Goal: Information Seeking & Learning: Learn about a topic

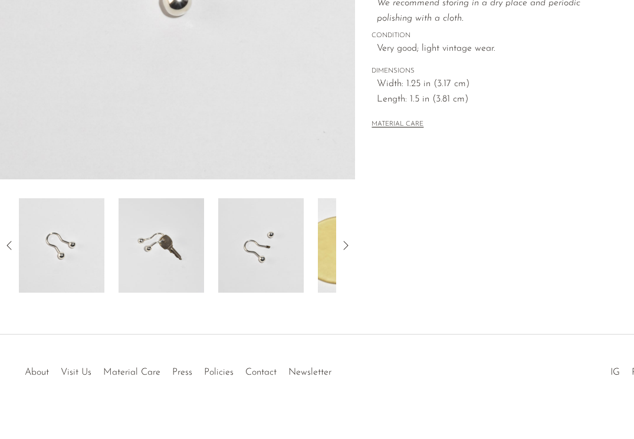
scroll to position [329, 0]
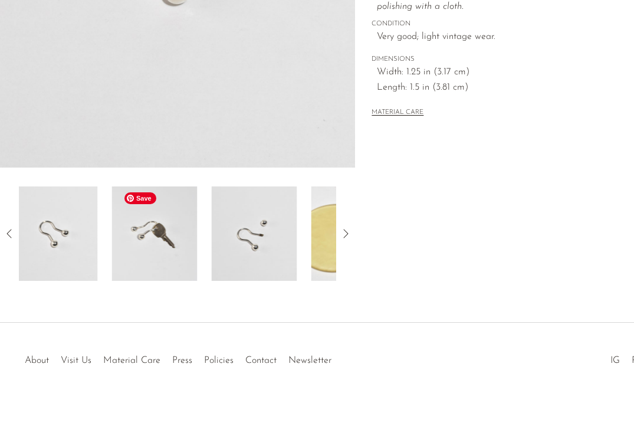
click at [170, 257] on img at bounding box center [154, 233] width 86 height 94
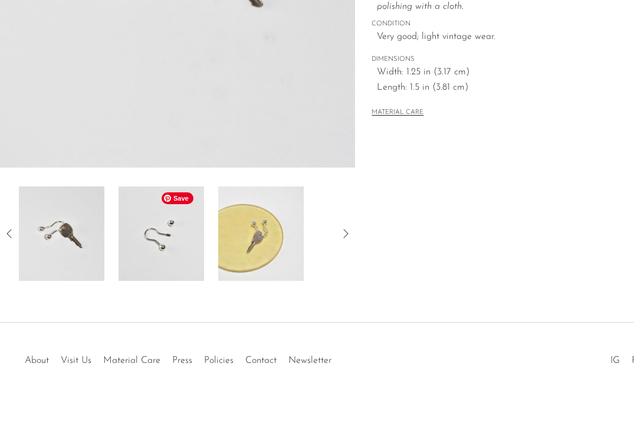
click at [172, 259] on img at bounding box center [162, 233] width 86 height 94
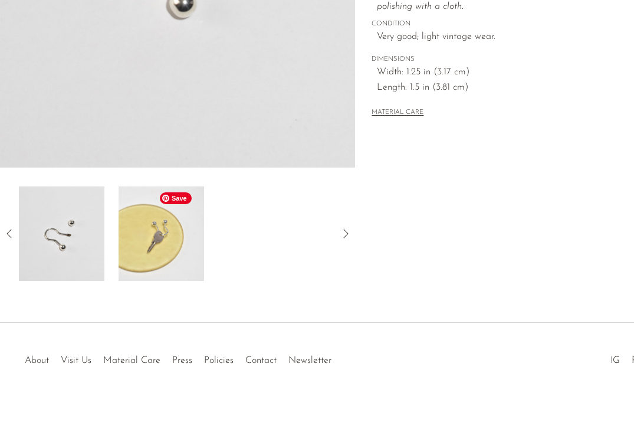
click at [179, 258] on img at bounding box center [162, 233] width 86 height 94
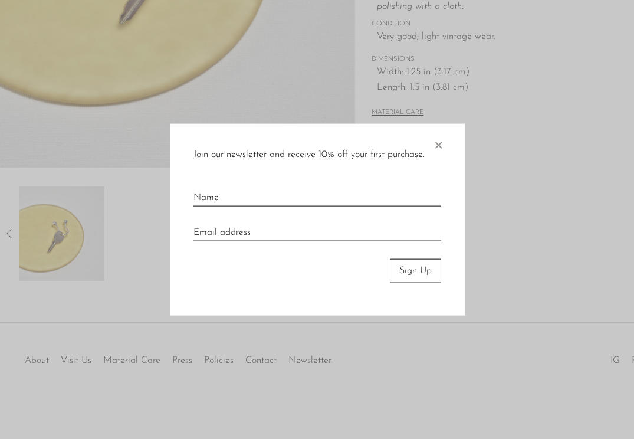
click at [450, 141] on div "Join our newsletter and receive 10% off your first purchase. × Sign Up" at bounding box center [317, 220] width 295 height 192
click at [448, 134] on div "Join our newsletter and receive 10% off your first purchase. × Sign Up" at bounding box center [317, 220] width 295 height 192
click at [445, 140] on div "Join our newsletter and receive 10% off your first purchase. × Sign Up" at bounding box center [317, 220] width 295 height 192
click at [442, 143] on span "×" at bounding box center [438, 143] width 12 height 38
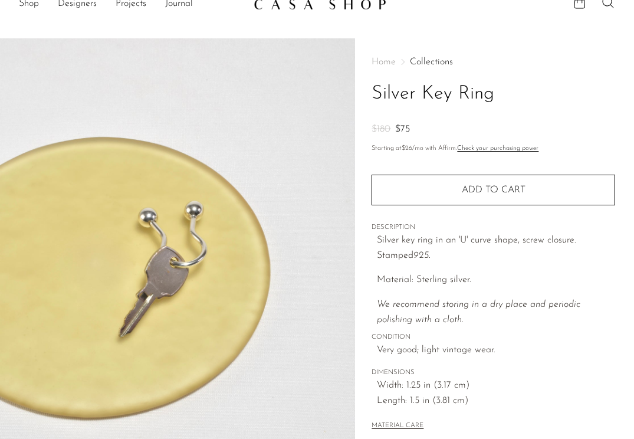
scroll to position [0, 0]
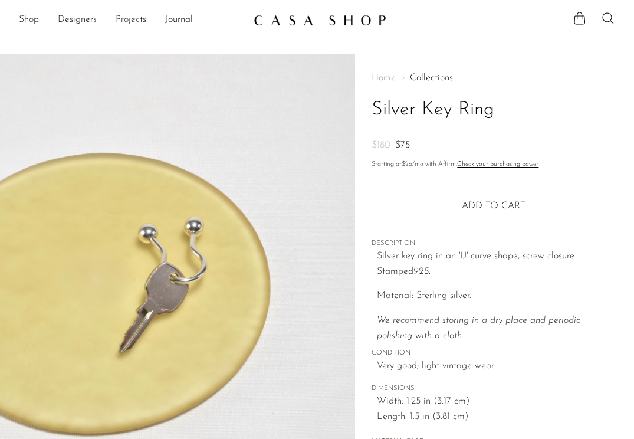
click at [279, 32] on main "Silver Key Ring $180 $75" at bounding box center [317, 341] width 634 height 621
click at [25, 21] on link "Shop" at bounding box center [29, 19] width 20 height 15
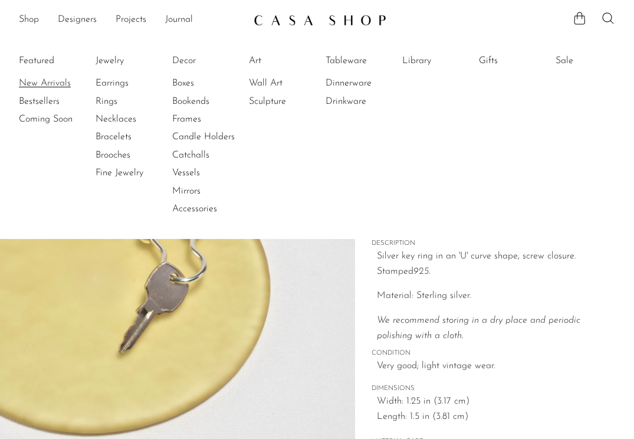
click at [27, 86] on link "New Arrivals" at bounding box center [63, 83] width 88 height 13
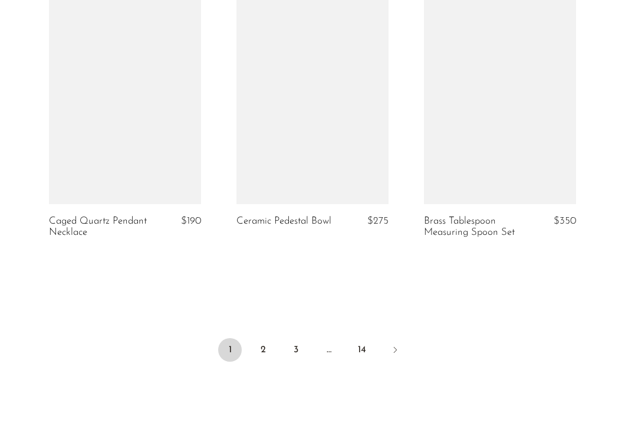
scroll to position [3165, 0]
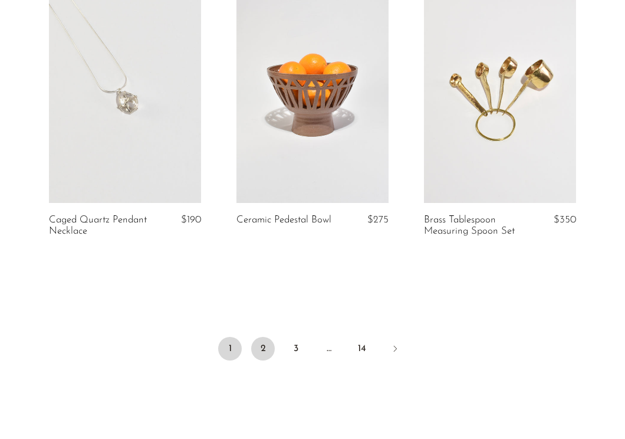
click at [264, 341] on link "2" at bounding box center [263, 349] width 24 height 24
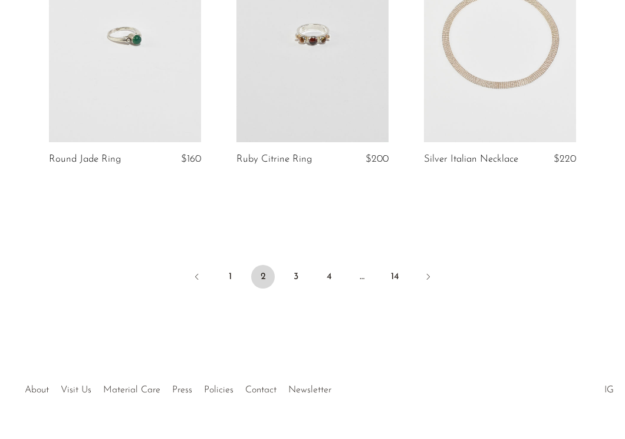
scroll to position [3246, 0]
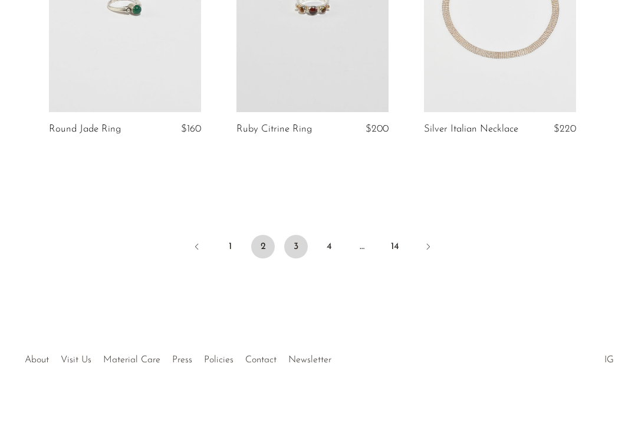
click at [301, 241] on link "3" at bounding box center [296, 247] width 24 height 24
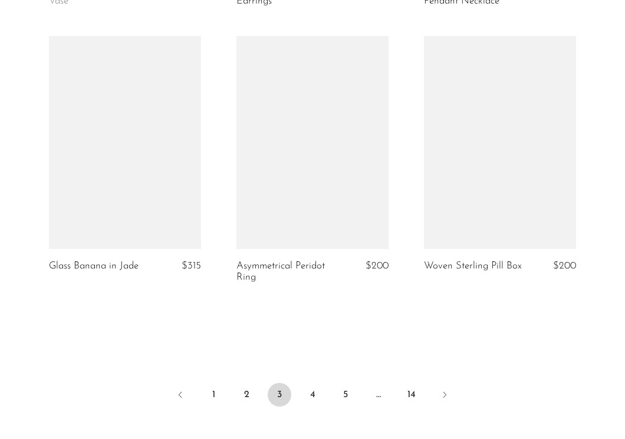
scroll to position [3246, 0]
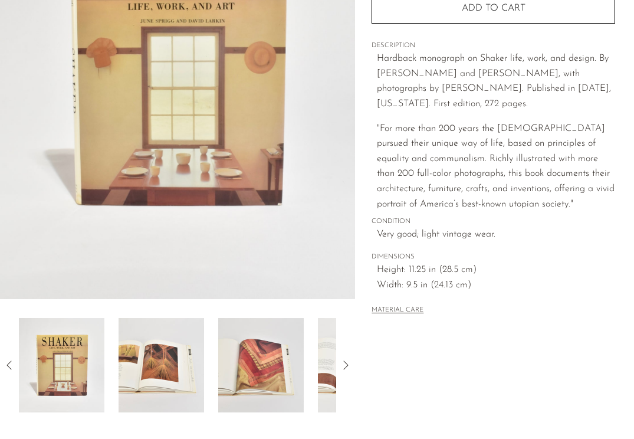
scroll to position [219, 0]
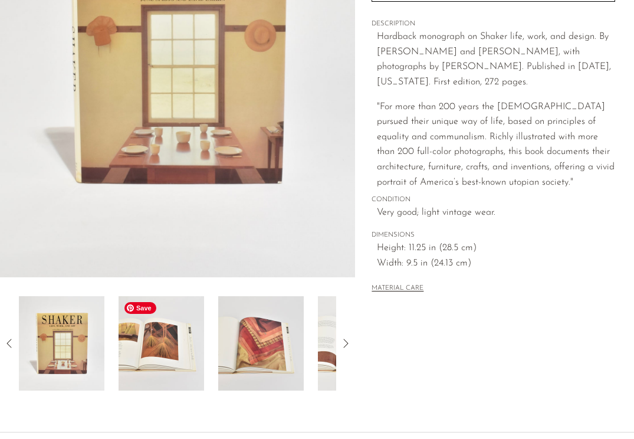
click at [177, 360] on img at bounding box center [162, 343] width 86 height 94
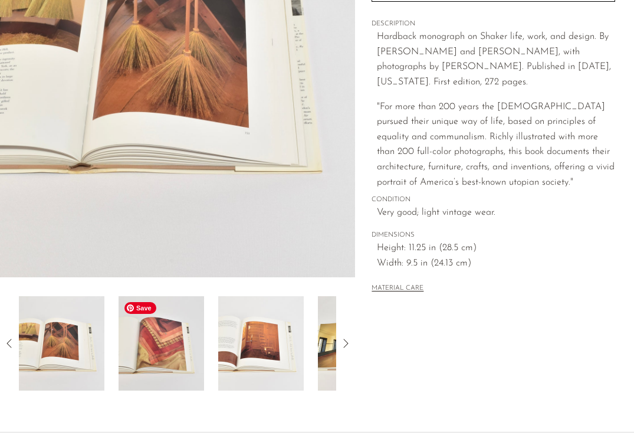
click at [165, 370] on img at bounding box center [162, 343] width 86 height 94
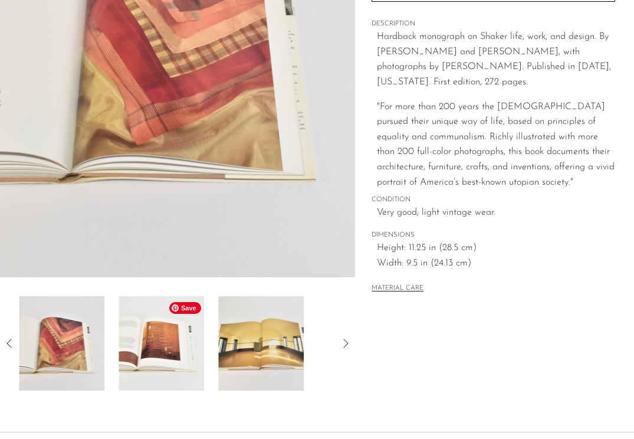
click at [205, 363] on div at bounding box center [177, 343] width 317 height 94
click at [175, 361] on img at bounding box center [162, 343] width 86 height 94
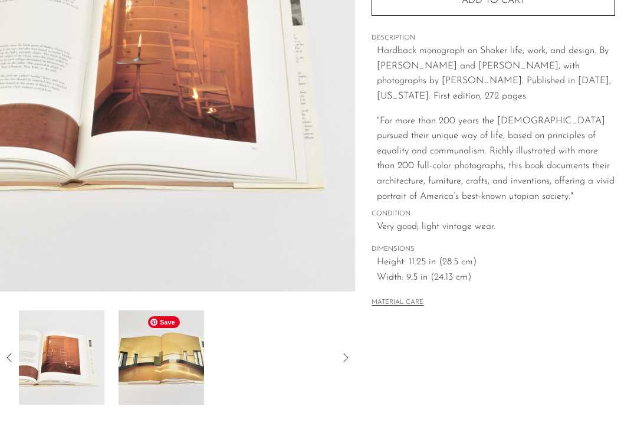
scroll to position [205, 0]
click at [189, 370] on img at bounding box center [162, 357] width 86 height 94
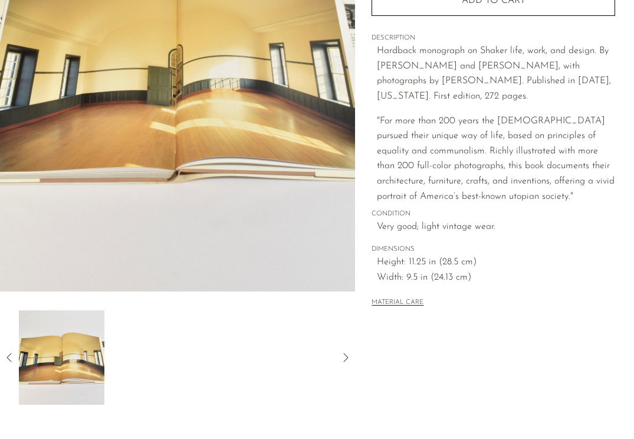
click at [349, 354] on icon at bounding box center [345, 357] width 14 height 14
